Goal: Task Accomplishment & Management: Use online tool/utility

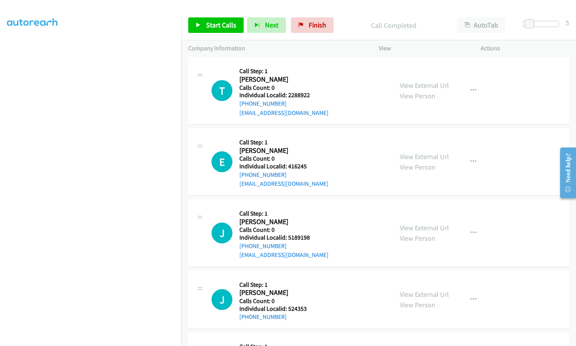
scroll to position [1617, 0]
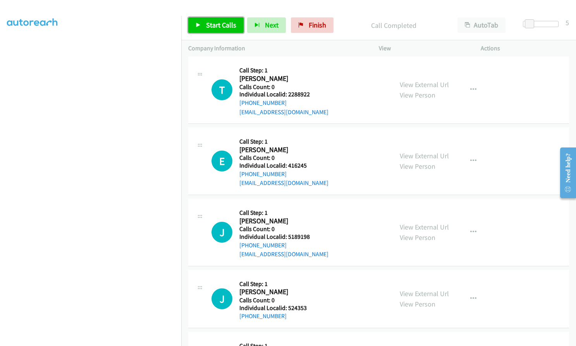
click at [213, 22] on span "Start Calls" at bounding box center [221, 25] width 30 height 9
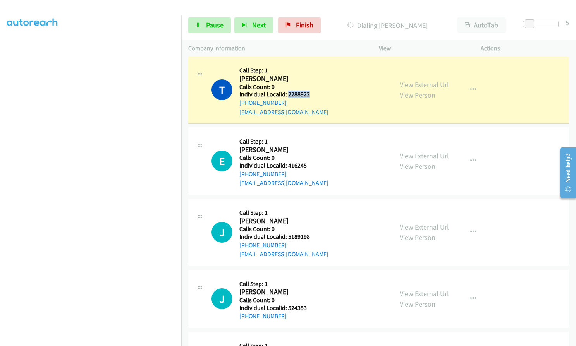
drag, startPoint x: 288, startPoint y: 93, endPoint x: 307, endPoint y: 95, distance: 19.4
click at [312, 91] on h5 "Individual Localid: 2288922" at bounding box center [283, 95] width 89 height 8
copy h5 "2288922"
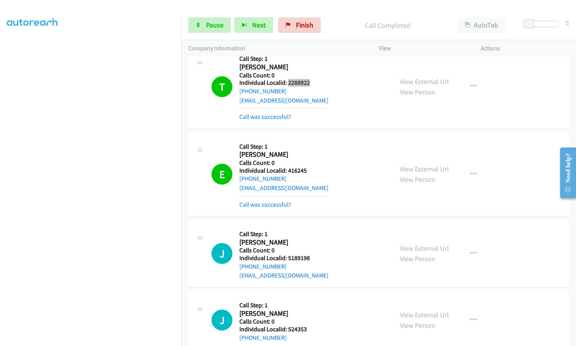
scroll to position [1636, 0]
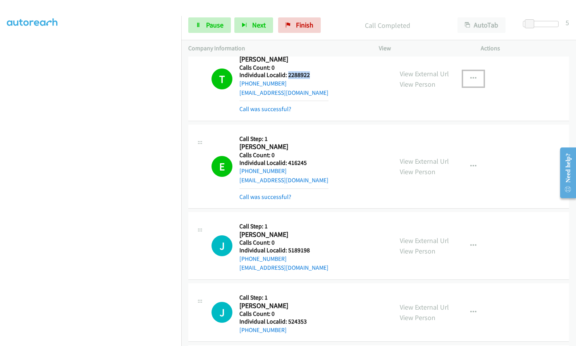
click at [473, 77] on icon "button" at bounding box center [473, 79] width 6 height 6
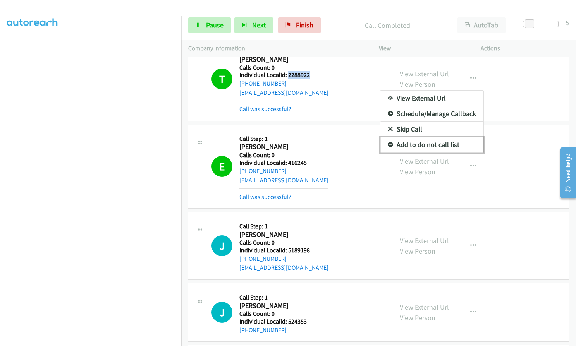
click at [390, 143] on link "Add to do not call list" at bounding box center [431, 144] width 103 height 15
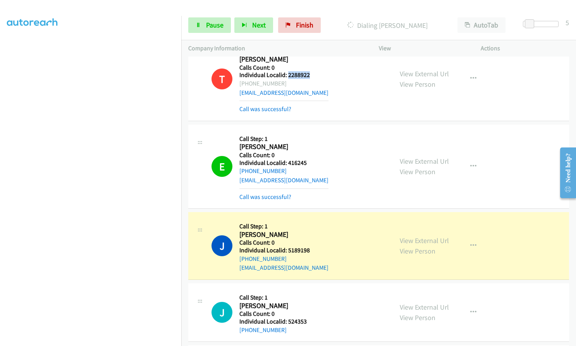
copy h5 "2288922"
drag, startPoint x: 301, startPoint y: 163, endPoint x: 309, endPoint y: 164, distance: 8.1
click at [309, 164] on h5 "Individual Localid: 416245" at bounding box center [283, 163] width 89 height 8
copy h5 "416245"
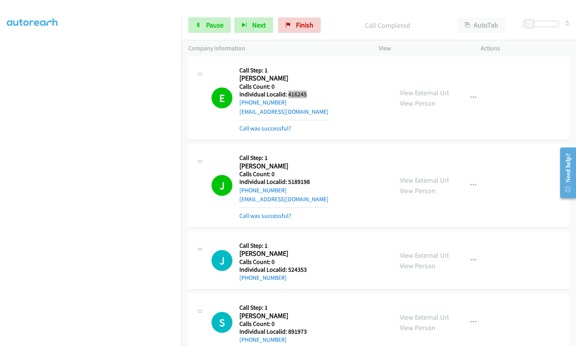
scroll to position [1714, 0]
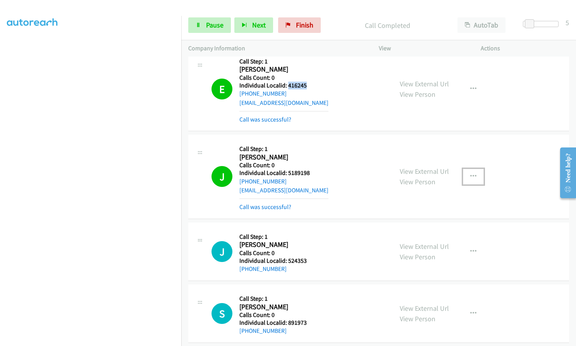
click at [472, 174] on icon "button" at bounding box center [473, 177] width 6 height 6
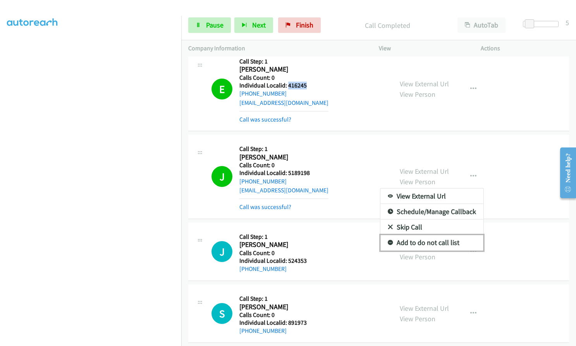
click at [388, 241] on icon at bounding box center [390, 243] width 5 height 5
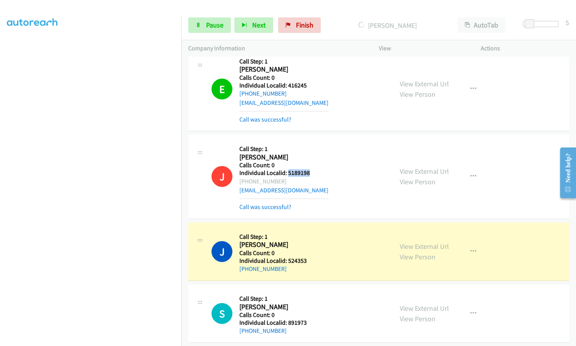
drag, startPoint x: 287, startPoint y: 173, endPoint x: 307, endPoint y: 174, distance: 19.8
click at [307, 174] on h5 "Individual Localid: 5189198" at bounding box center [283, 173] width 89 height 8
copy h5 "5189198"
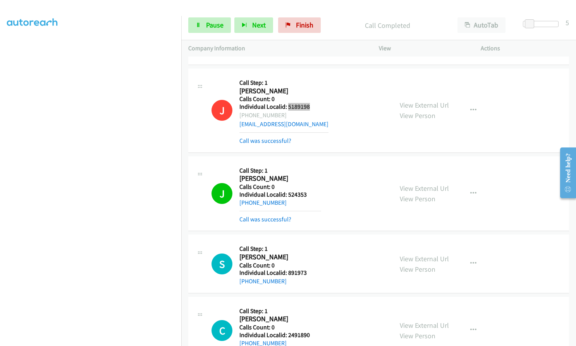
scroll to position [1801, 0]
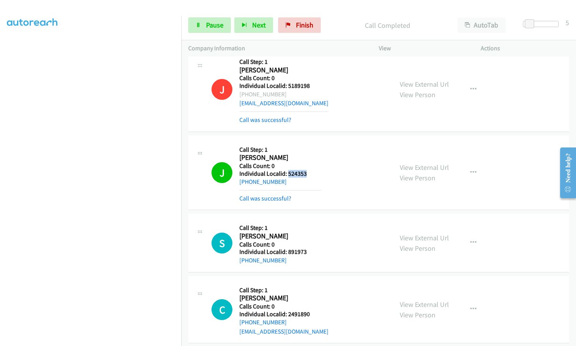
drag, startPoint x: 288, startPoint y: 173, endPoint x: 308, endPoint y: 174, distance: 20.1
click at [308, 174] on h5 "Individual Localid: 524353" at bounding box center [280, 174] width 82 height 8
copy h5 "524353"
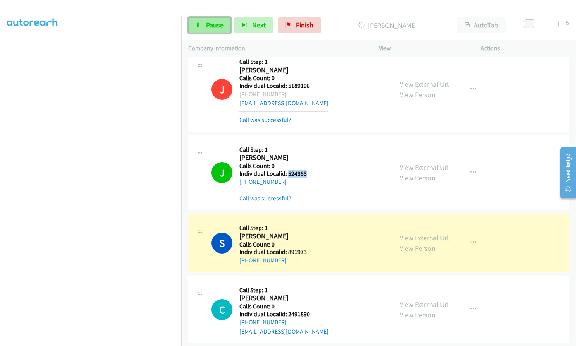
click at [218, 28] on span "Pause" at bounding box center [214, 25] width 17 height 9
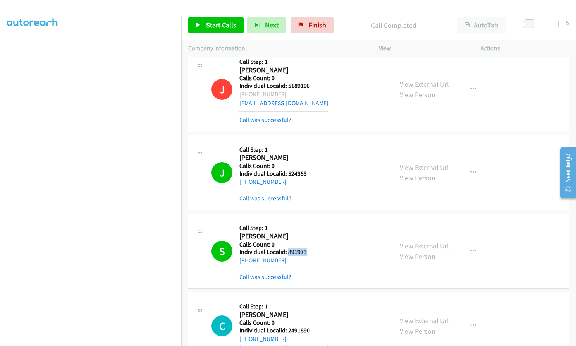
drag, startPoint x: 290, startPoint y: 251, endPoint x: 306, endPoint y: 251, distance: 16.3
click at [310, 251] on h5 "Individual Localid: 891973" at bounding box center [280, 252] width 82 height 8
copy h5 "891973"
drag, startPoint x: 222, startPoint y: 25, endPoint x: 227, endPoint y: 29, distance: 7.2
click at [222, 25] on span "Start Calls" at bounding box center [221, 25] width 30 height 9
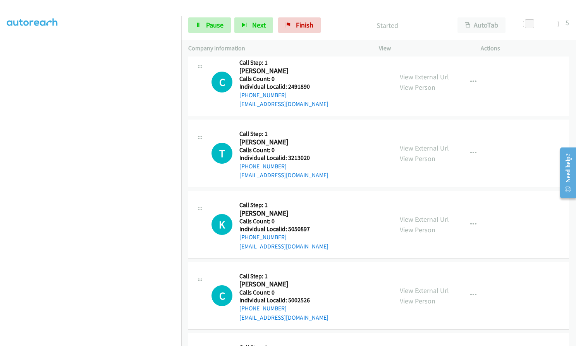
scroll to position [2043, 0]
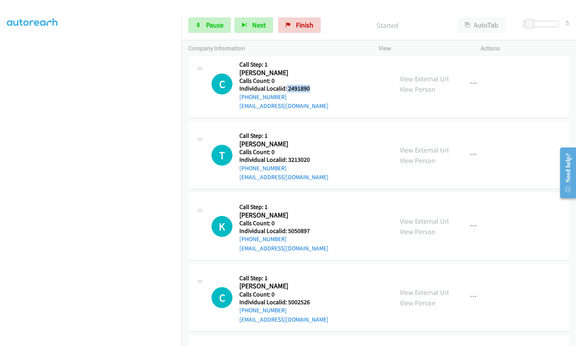
drag, startPoint x: 286, startPoint y: 87, endPoint x: 308, endPoint y: 89, distance: 21.8
click at [308, 89] on h5 "Individual Localid: 2491890" at bounding box center [283, 89] width 89 height 8
copy h5 "2491890"
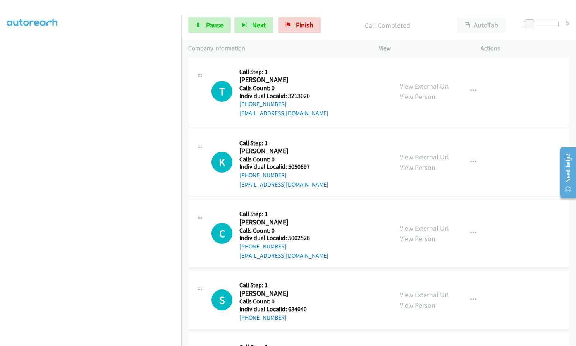
scroll to position [2130, 0]
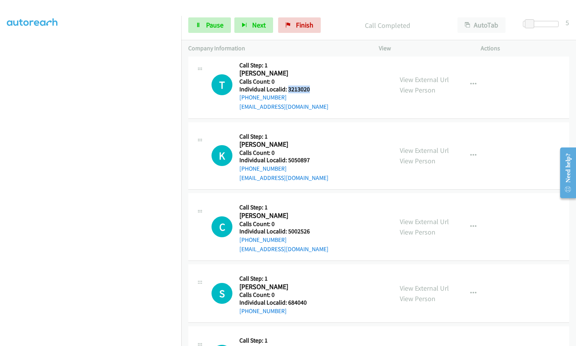
drag, startPoint x: 289, startPoint y: 89, endPoint x: 308, endPoint y: 91, distance: 19.0
click at [308, 91] on h5 "Individual Localid: 3213020" at bounding box center [283, 90] width 89 height 8
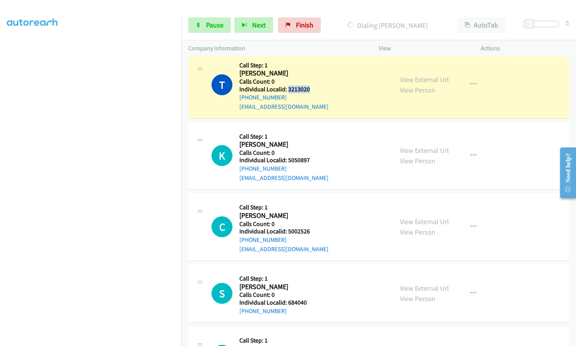
copy h5 "3213020"
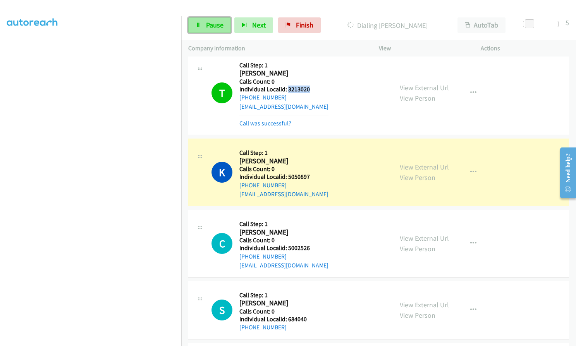
click at [214, 29] on span "Pause" at bounding box center [214, 25] width 17 height 9
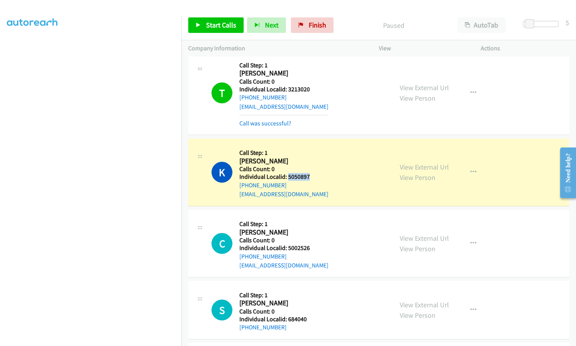
drag, startPoint x: 287, startPoint y: 176, endPoint x: 309, endPoint y: 174, distance: 22.1
click at [309, 174] on h5 "Individual Localid: 5050897" at bounding box center [283, 177] width 89 height 8
copy h5 "5050897"
